Goal: Task Accomplishment & Management: Complete application form

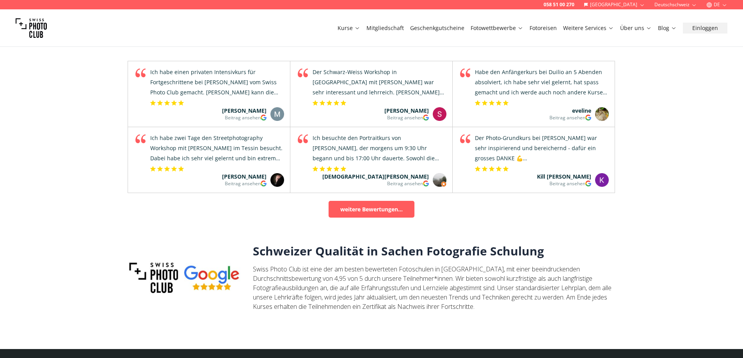
scroll to position [2604, 0]
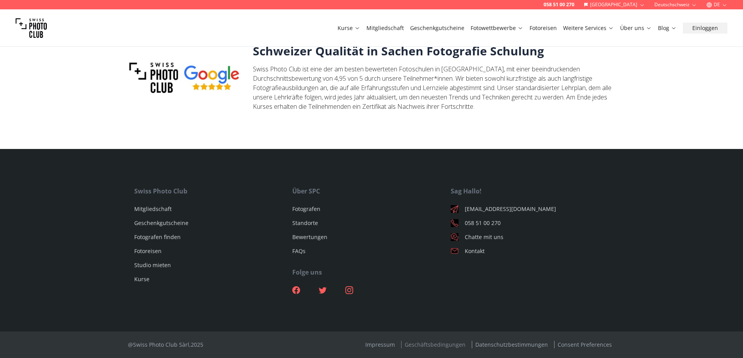
click at [424, 344] on link "Geschäftsbedingungen" at bounding box center [435, 344] width 68 height 7
